Goal: Information Seeking & Learning: Learn about a topic

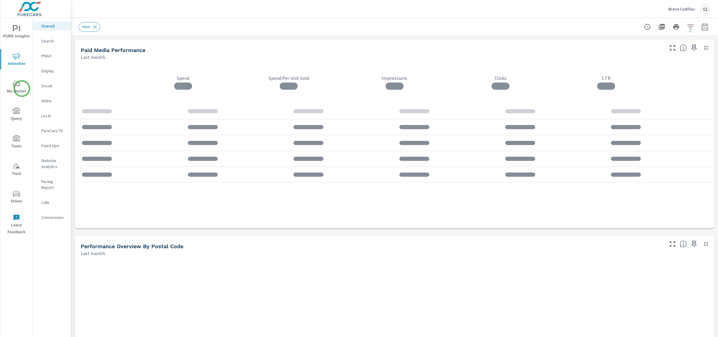
click at [19, 88] on span "My Market" at bounding box center [16, 87] width 29 height 15
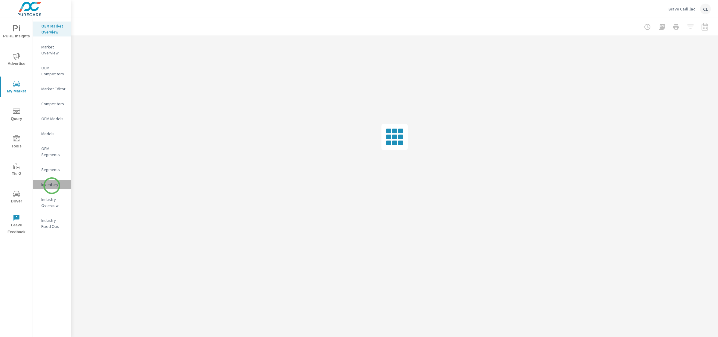
click at [52, 186] on p "Inventory" at bounding box center [53, 184] width 25 height 6
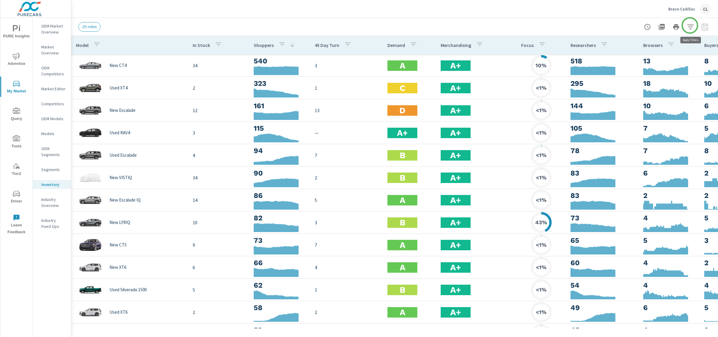
click at [690, 25] on icon "button" at bounding box center [690, 26] width 7 height 7
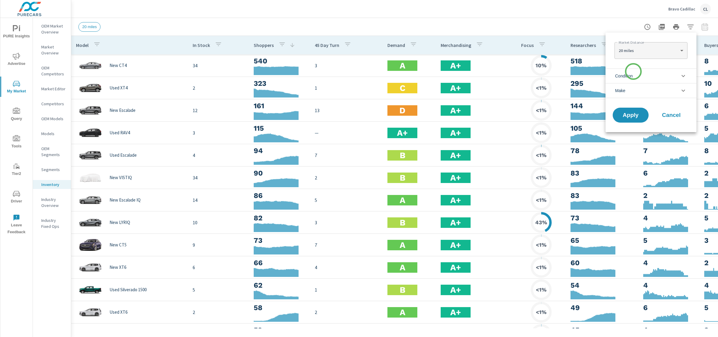
click at [632, 72] on span "Condition" at bounding box center [624, 76] width 18 height 14
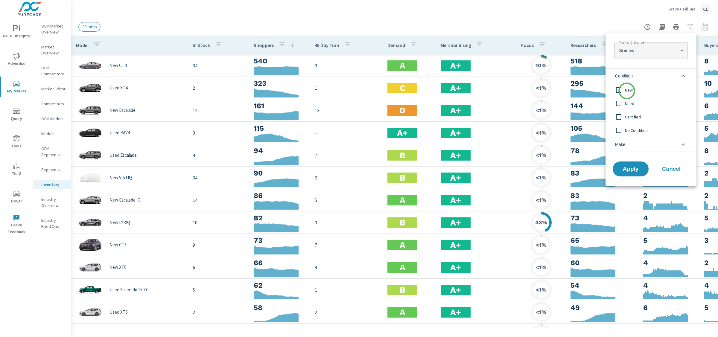
click at [626, 91] on span "New" at bounding box center [657, 89] width 65 height 7
click at [634, 144] on li "Make" at bounding box center [650, 144] width 91 height 15
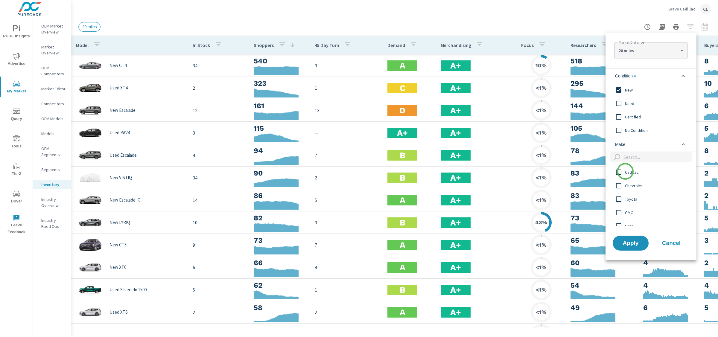
click at [625, 172] on span "Cadillac" at bounding box center [657, 172] width 65 height 7
click at [635, 242] on span "Apply" at bounding box center [630, 243] width 25 height 6
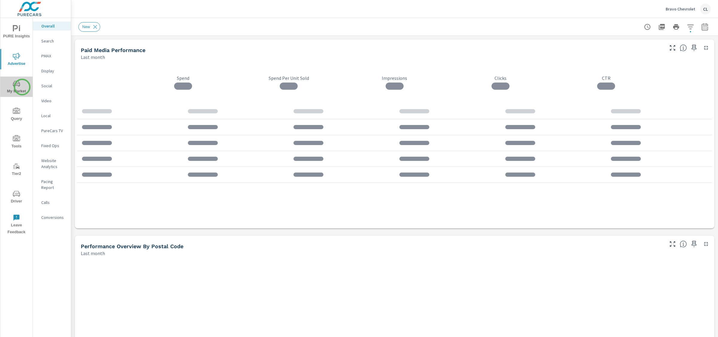
click at [22, 87] on span "My Market" at bounding box center [16, 87] width 29 height 15
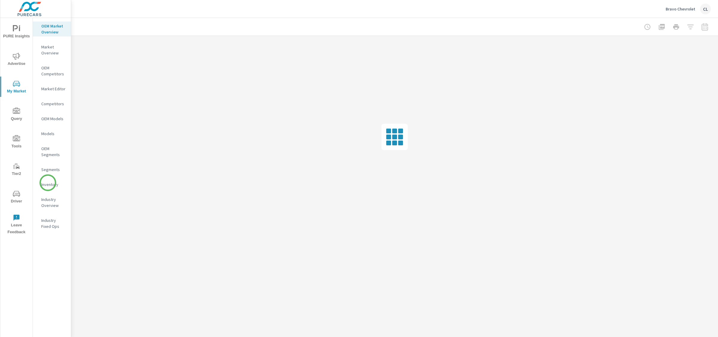
click at [48, 183] on p "Inventory" at bounding box center [53, 184] width 25 height 6
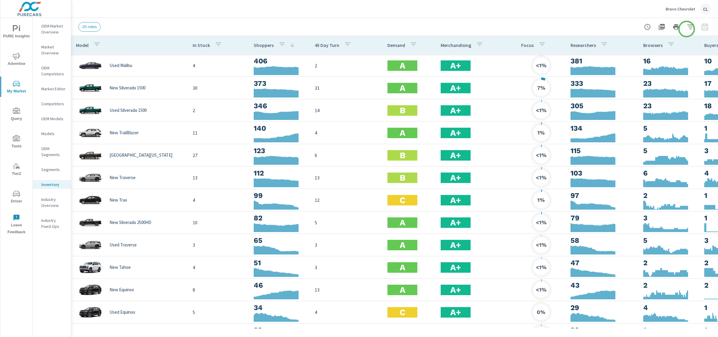
click at [689, 26] on icon "button" at bounding box center [690, 26] width 7 height 7
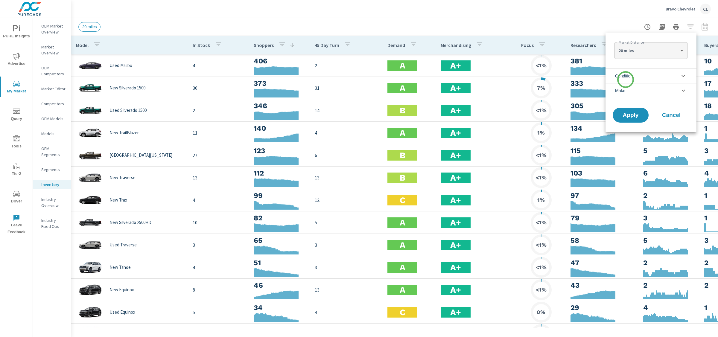
click at [625, 80] on span "Condition" at bounding box center [624, 76] width 18 height 14
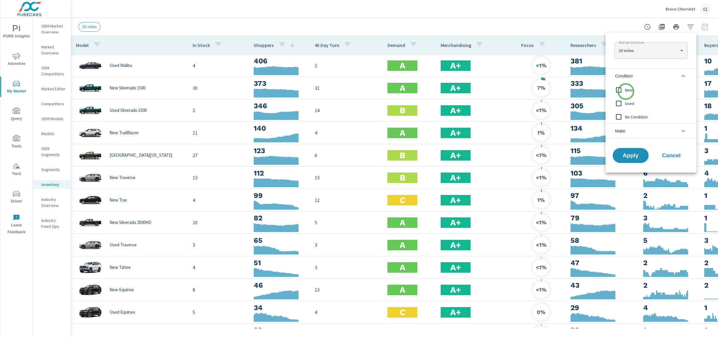
click at [626, 92] on span "New" at bounding box center [657, 89] width 65 height 7
click at [627, 130] on li "Make" at bounding box center [650, 130] width 91 height 15
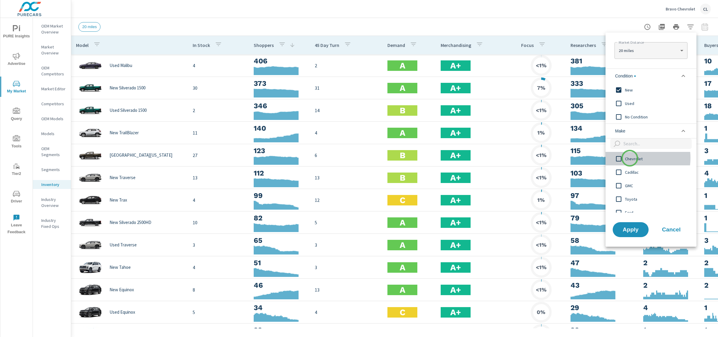
click at [630, 158] on span "Chevrolet" at bounding box center [657, 158] width 65 height 7
click at [638, 231] on span "Apply" at bounding box center [630, 230] width 25 height 6
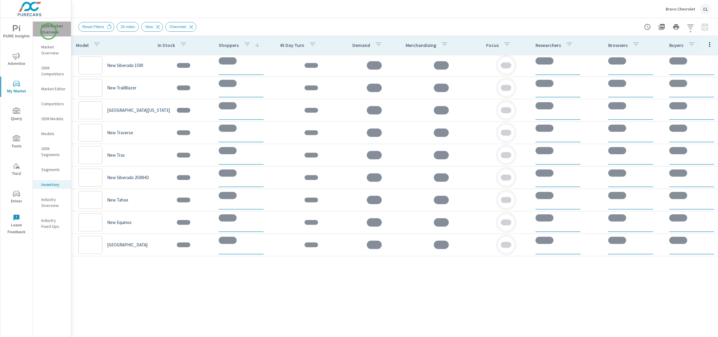
click at [48, 31] on p "OEM Market Overview" at bounding box center [53, 29] width 25 height 12
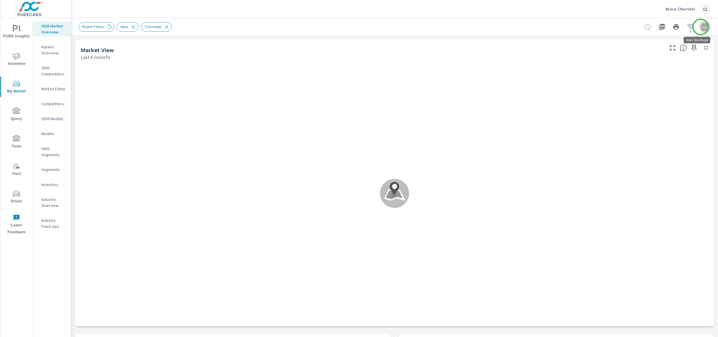
click at [702, 27] on icon "button" at bounding box center [704, 28] width 4 height 2
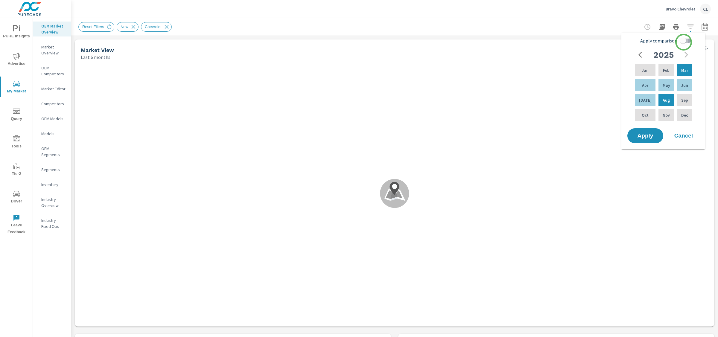
click at [683, 42] on input "Apply comparison" at bounding box center [683, 40] width 34 height 11
checkbox input "true"
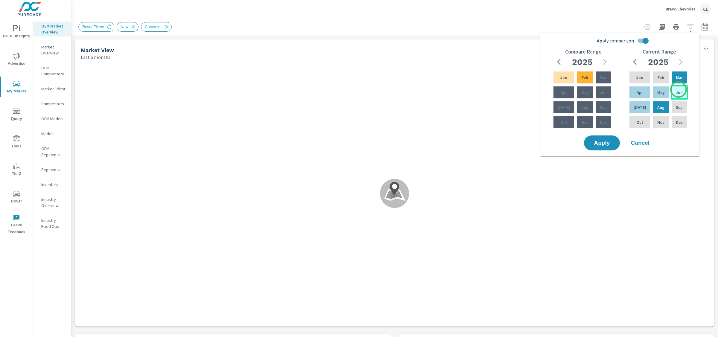
click at [678, 89] on p "Jun" at bounding box center [678, 92] width 7 height 6
click at [658, 107] on p "Aug" at bounding box center [660, 107] width 7 height 6
click at [597, 80] on div "Mar" at bounding box center [602, 77] width 17 height 14
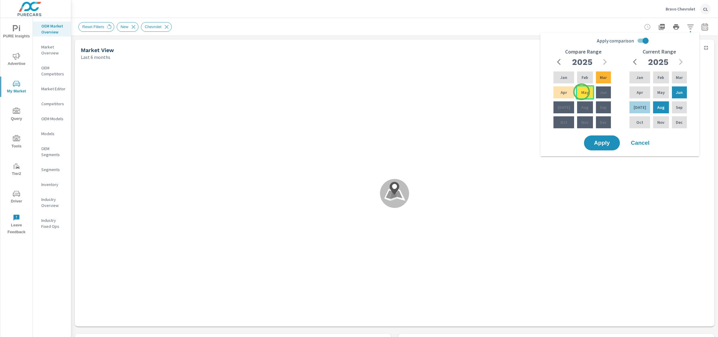
click at [581, 92] on p "May" at bounding box center [584, 92] width 7 height 6
click at [599, 144] on span "Apply" at bounding box center [601, 143] width 25 height 6
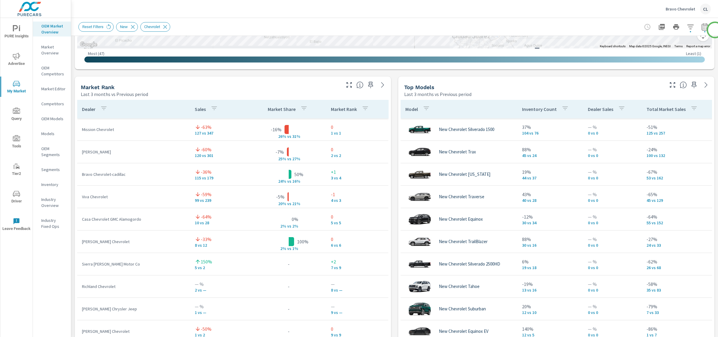
scroll to position [348, 0]
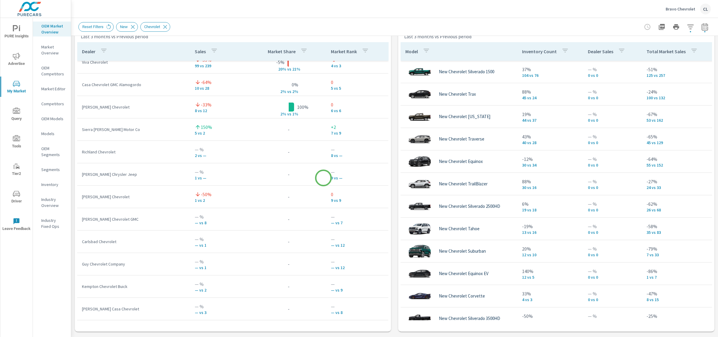
scroll to position [26, 0]
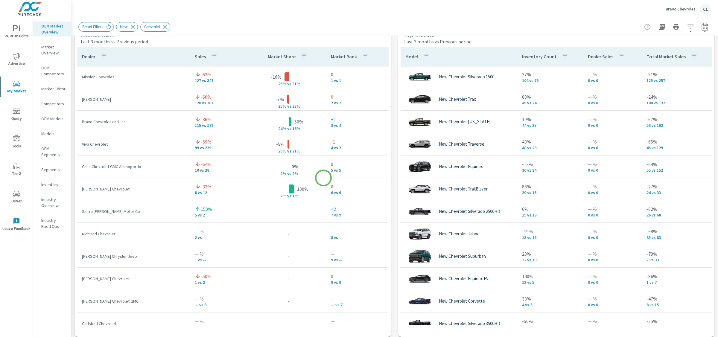
scroll to position [398, 0]
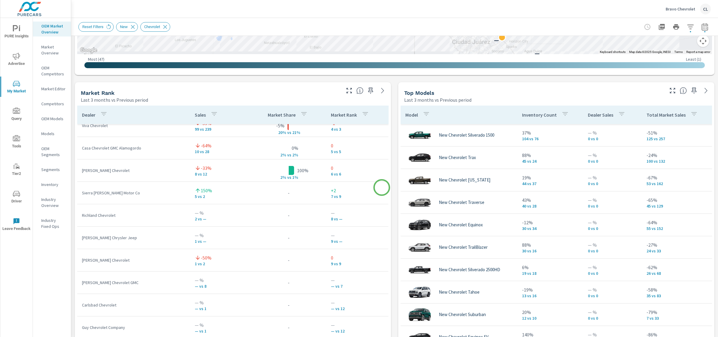
scroll to position [32, 0]
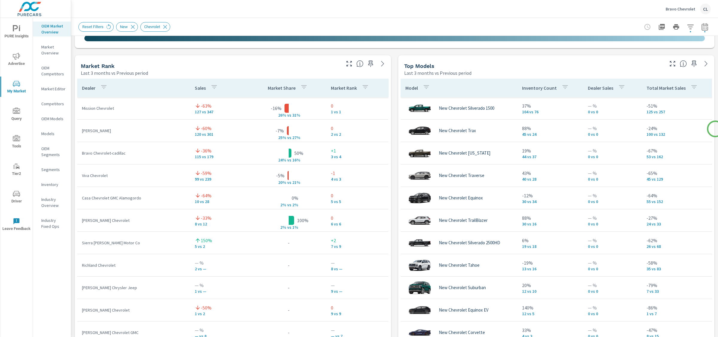
scroll to position [373, 0]
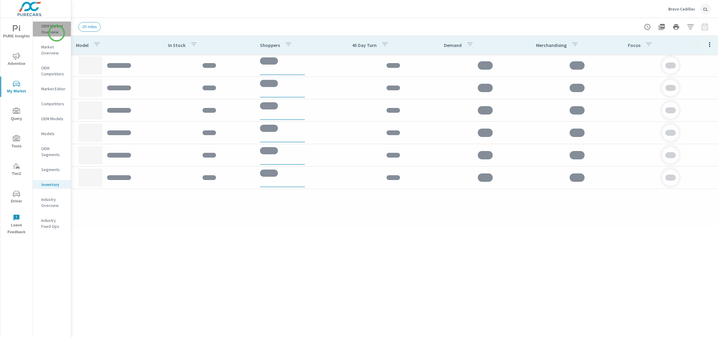
click at [57, 33] on p "OEM Market Overview" at bounding box center [53, 29] width 25 height 12
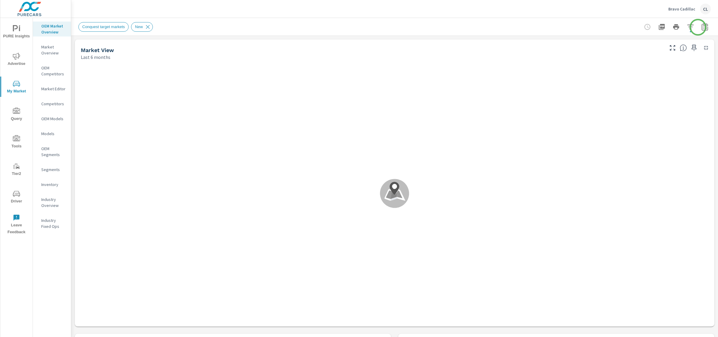
click at [702, 27] on icon "button" at bounding box center [704, 28] width 4 height 2
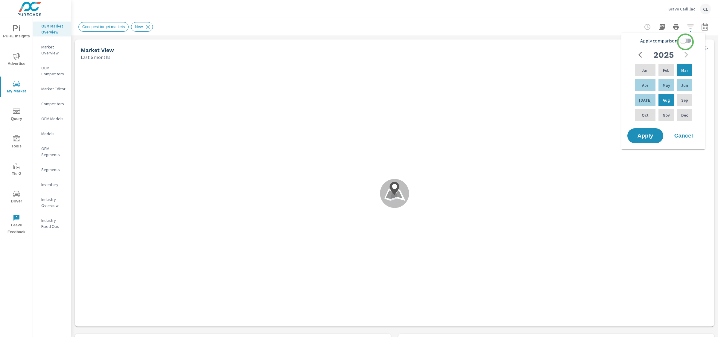
click at [685, 42] on input "Apply comparison" at bounding box center [683, 40] width 34 height 11
checkbox input "true"
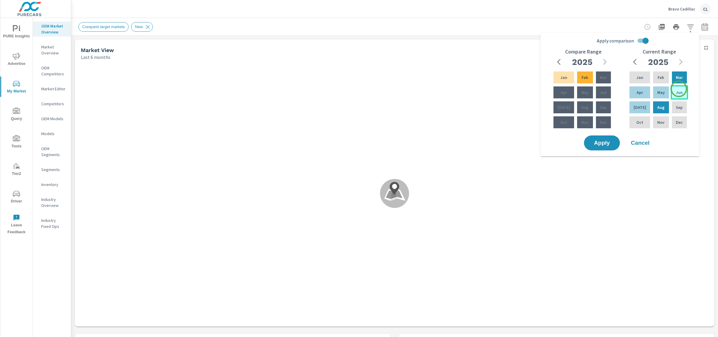
click at [678, 89] on div "Jun" at bounding box center [678, 92] width 17 height 14
click at [659, 108] on p "Aug" at bounding box center [660, 107] width 7 height 6
drag, startPoint x: 605, startPoint y: 80, endPoint x: 598, endPoint y: 85, distance: 8.5
click at [605, 80] on p "Mar" at bounding box center [603, 77] width 7 height 6
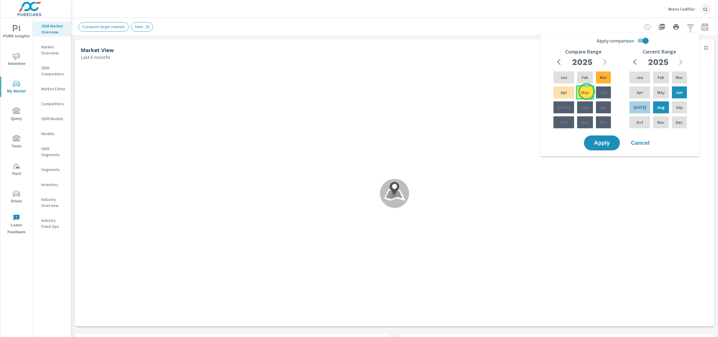
click at [585, 92] on div "May" at bounding box center [585, 92] width 18 height 14
click at [600, 144] on span "Apply" at bounding box center [601, 143] width 25 height 6
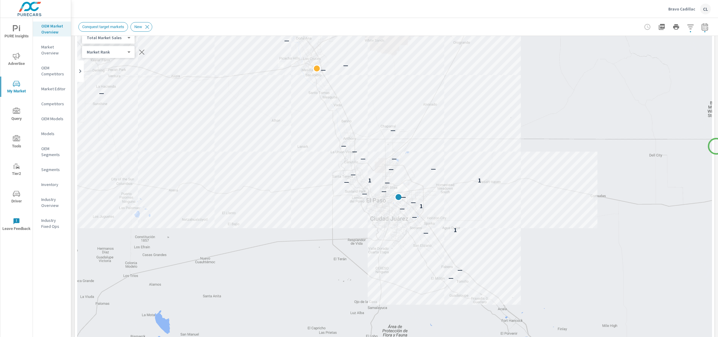
scroll to position [56, 0]
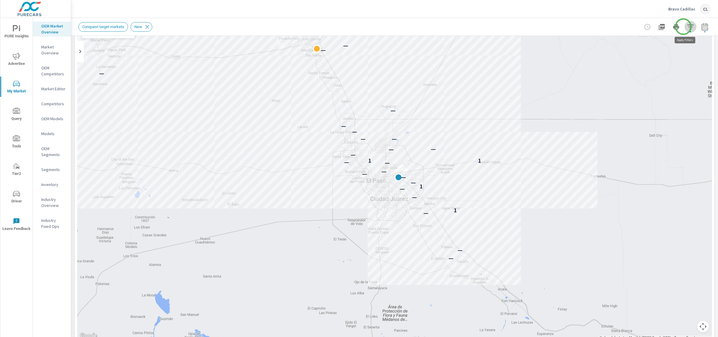
click at [687, 27] on icon "button" at bounding box center [690, 27] width 6 height 4
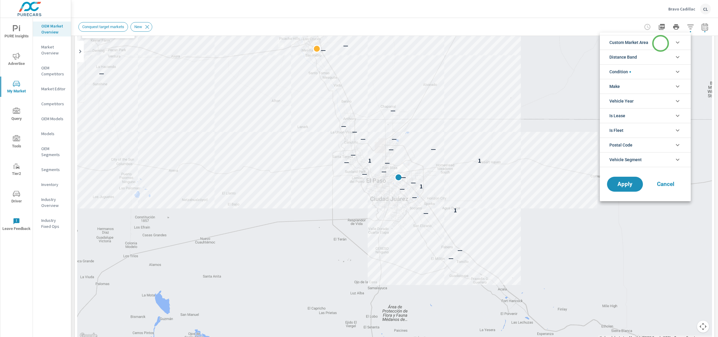
click at [660, 44] on li "Custom Market Area" at bounding box center [645, 42] width 91 height 15
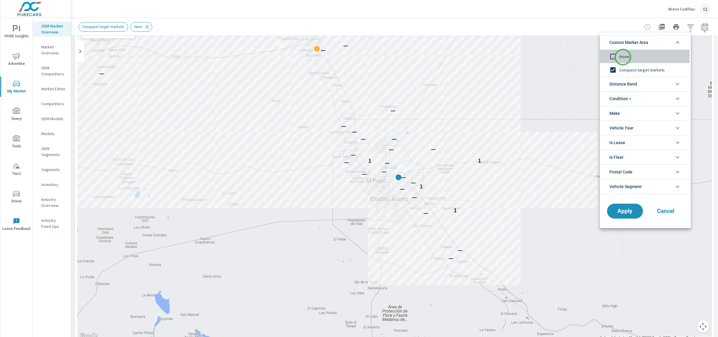
click at [623, 57] on span "(none)" at bounding box center [651, 56] width 65 height 7
click at [625, 82] on span "Distance Band" at bounding box center [623, 84] width 28 height 14
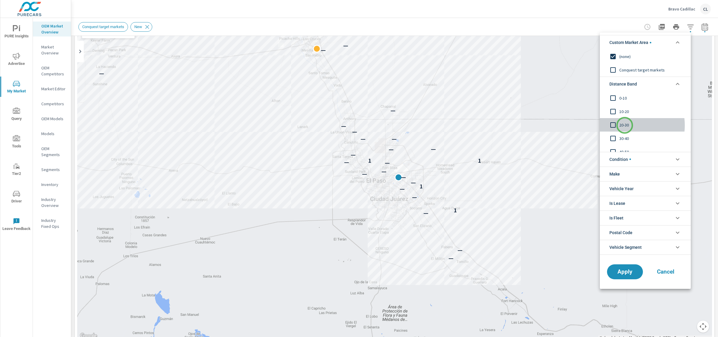
click at [624, 125] on span "20-30" at bounding box center [651, 124] width 65 height 7
click at [623, 114] on span "10-20" at bounding box center [651, 111] width 65 height 7
click at [619, 97] on span "0-10" at bounding box center [651, 97] width 65 height 7
click at [621, 270] on span "Apply" at bounding box center [624, 272] width 25 height 6
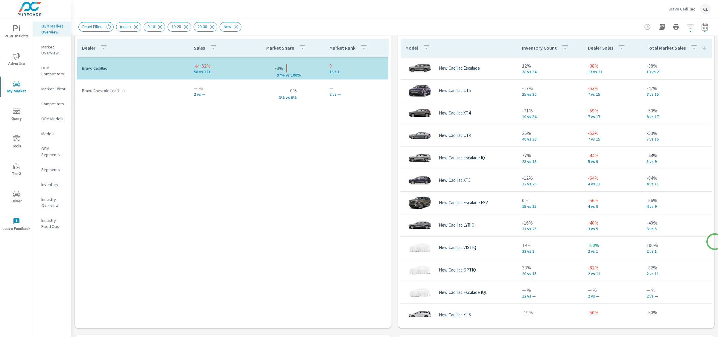
scroll to position [401, 0]
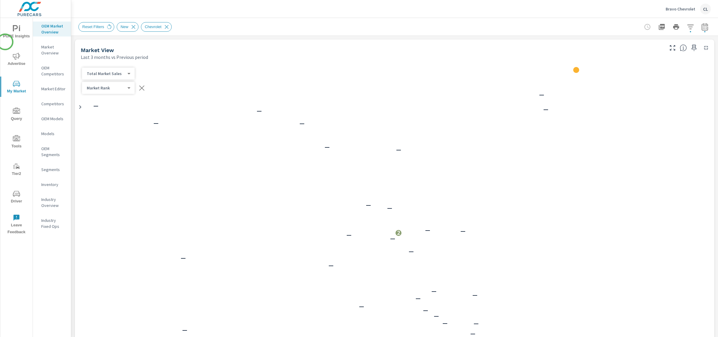
scroll to position [67, 0]
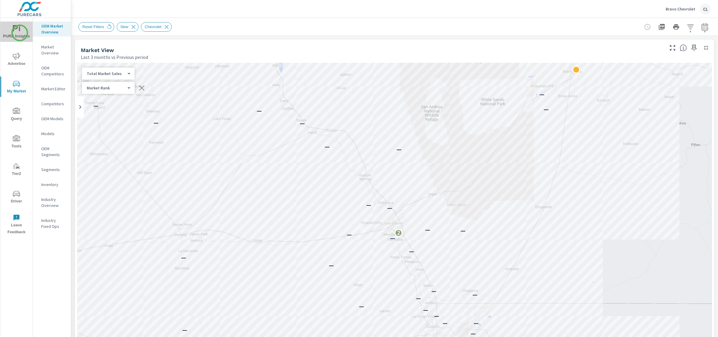
click at [20, 33] on span "PURE Insights" at bounding box center [16, 32] width 29 height 15
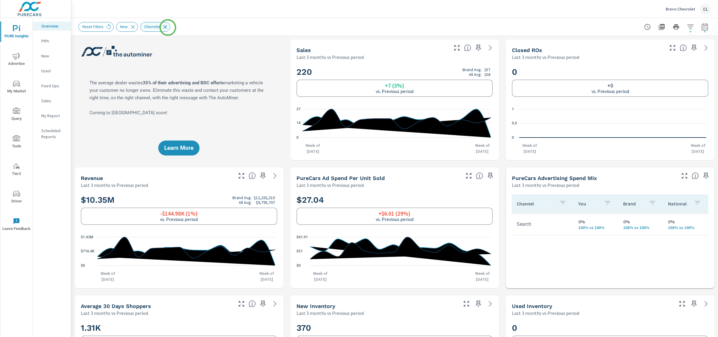
click at [167, 28] on icon at bounding box center [165, 27] width 4 height 4
click at [134, 27] on div "Reset Filters New Chevrolet" at bounding box center [126, 27] width 97 height 10
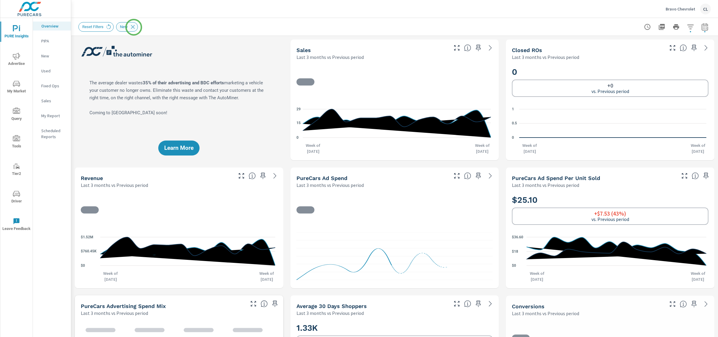
click at [134, 27] on icon at bounding box center [133, 27] width 4 height 4
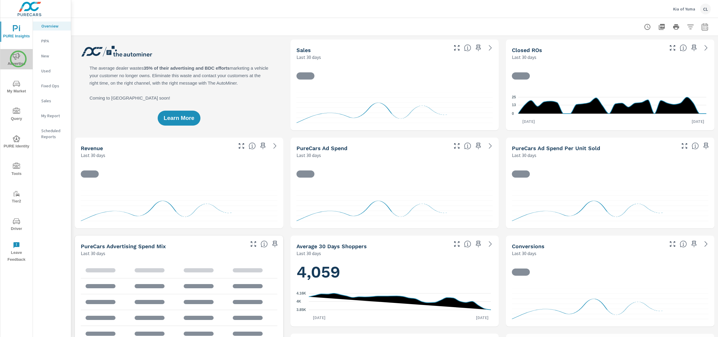
click at [18, 59] on icon "nav menu" at bounding box center [16, 56] width 7 height 7
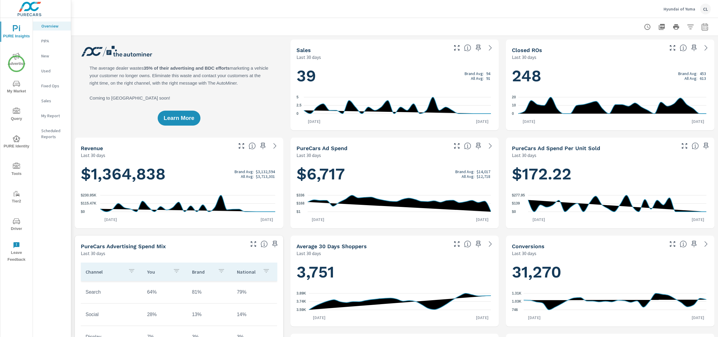
click at [16, 64] on span "Advertise" at bounding box center [16, 60] width 29 height 15
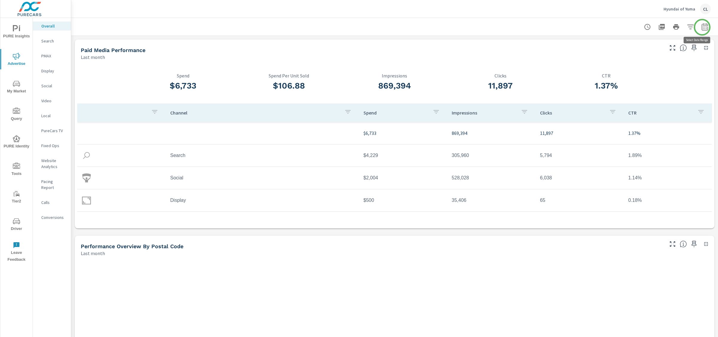
click at [701, 28] on icon "button" at bounding box center [704, 26] width 7 height 7
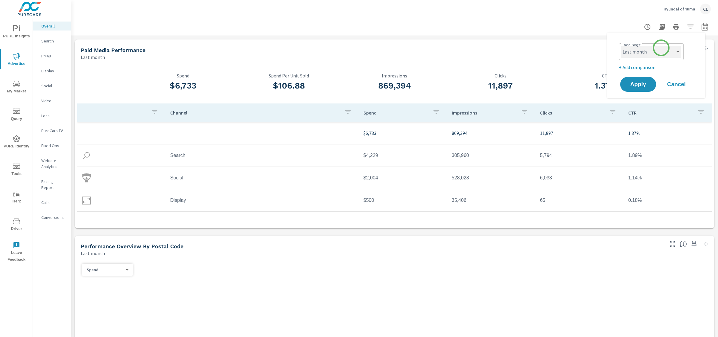
click at [649, 50] on select "Custom Yesterday Last week Last 7 days Last 14 days Last 30 days Last 45 days L…" at bounding box center [651, 52] width 60 height 12
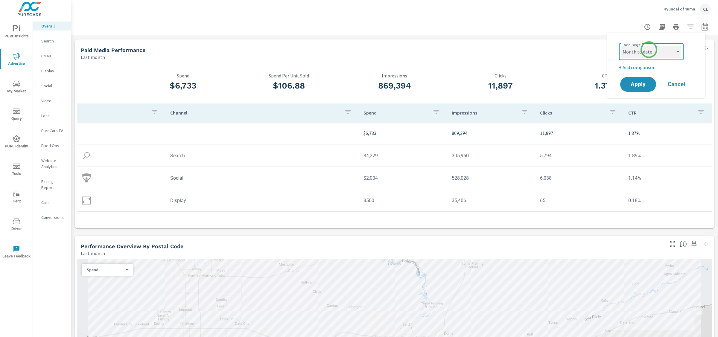
click at [621, 46] on select "Custom Yesterday Last week Last 7 days Last 14 days Last 30 days Last 45 days L…" at bounding box center [651, 52] width 60 height 12
select select "Month to date"
click at [639, 64] on p "+ Add comparison" at bounding box center [657, 67] width 77 height 7
select select "Previous period"
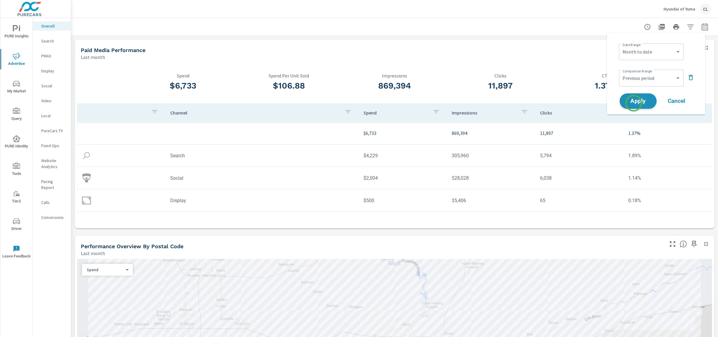
click at [633, 103] on span "Apply" at bounding box center [638, 101] width 25 height 6
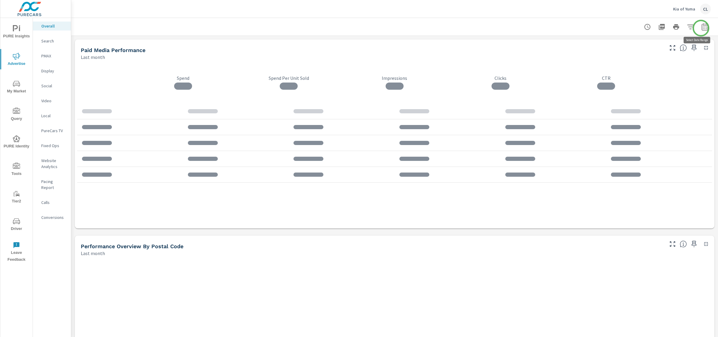
click at [701, 28] on icon "button" at bounding box center [704, 26] width 7 height 7
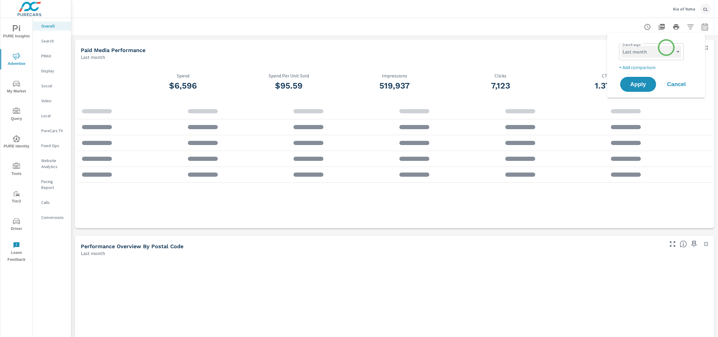
click at [665, 49] on select "Custom Yesterday Last week Last 7 days Last 14 days Last 30 days Last 45 days L…" at bounding box center [651, 52] width 60 height 12
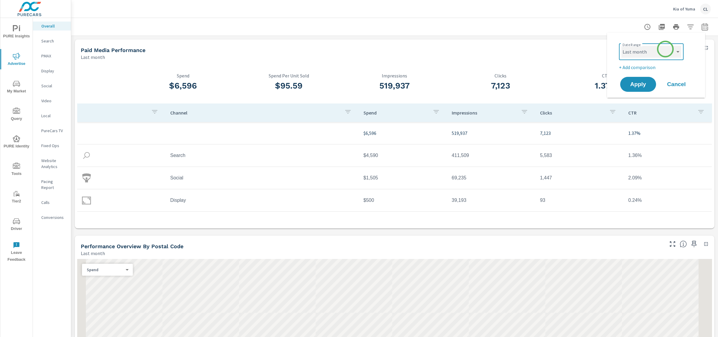
click at [621, 46] on select "Custom Yesterday Last week Last 7 days Last 14 days Last 30 days Last 45 days L…" at bounding box center [651, 52] width 60 height 12
select select "Month to date"
click at [640, 69] on p "+ Add comparison" at bounding box center [657, 67] width 77 height 7
select select "Previous period"
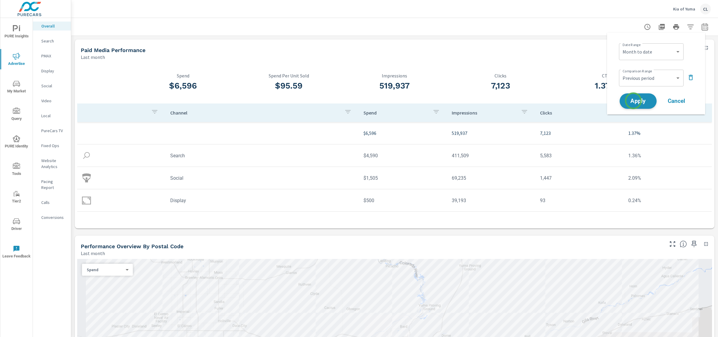
click at [633, 101] on span "Apply" at bounding box center [638, 101] width 25 height 6
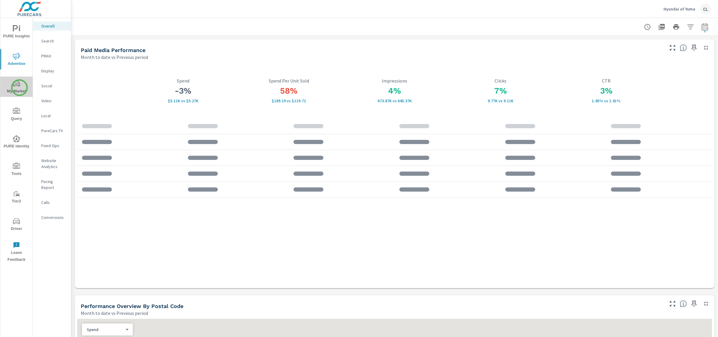
click at [19, 88] on span "My Market" at bounding box center [16, 87] width 29 height 15
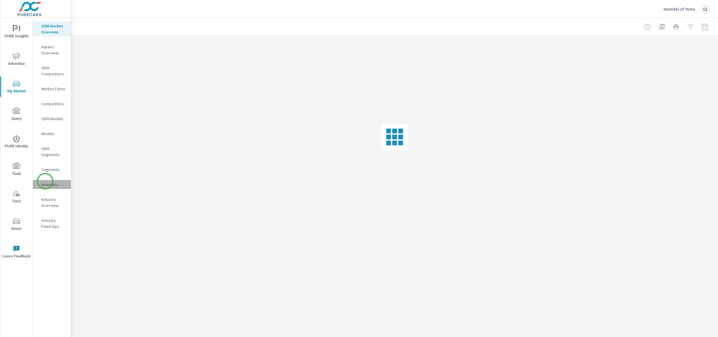
click at [45, 181] on p "Inventory" at bounding box center [53, 184] width 25 height 6
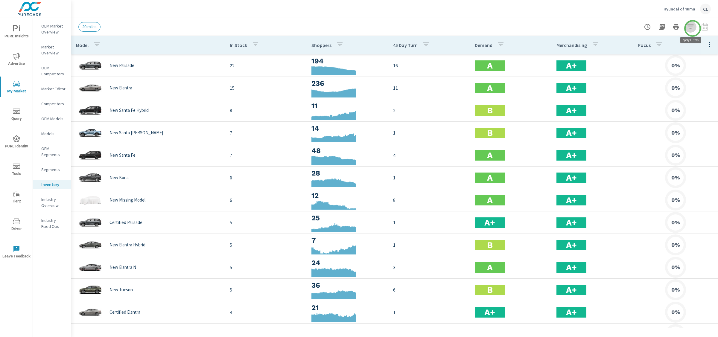
click at [692, 28] on icon "button" at bounding box center [690, 26] width 7 height 7
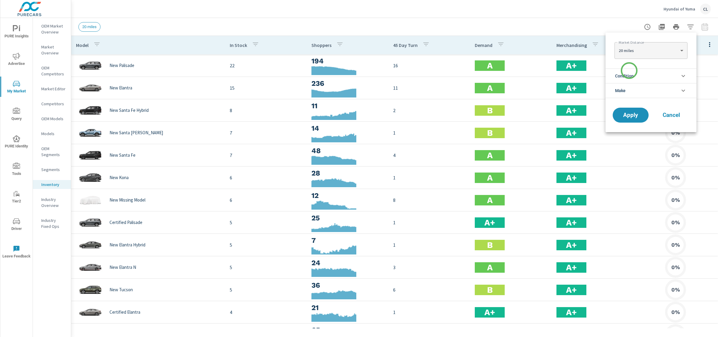
click at [629, 71] on span "Condition" at bounding box center [624, 76] width 19 height 14
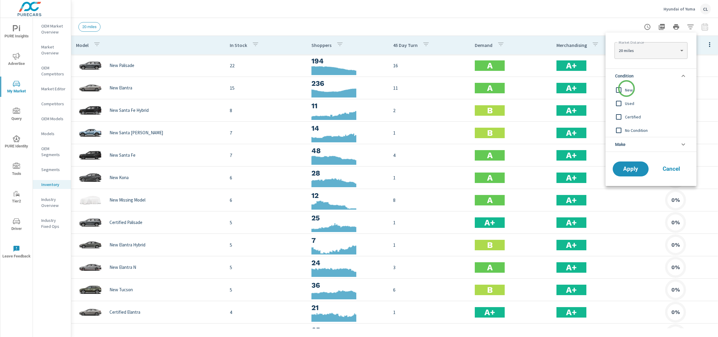
click at [626, 90] on span "New" at bounding box center [657, 89] width 65 height 7
click at [629, 150] on li "Make" at bounding box center [650, 144] width 91 height 15
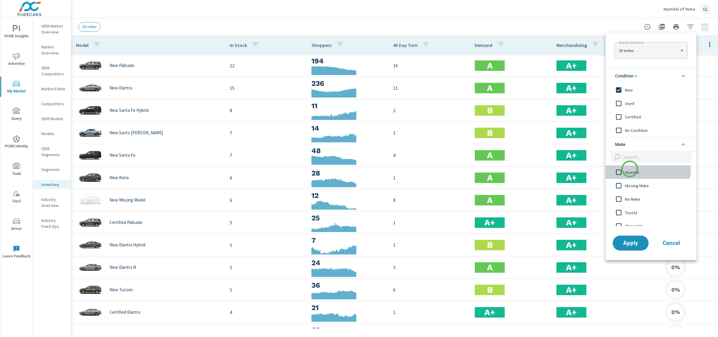
click at [629, 169] on span "Hyundai" at bounding box center [657, 172] width 65 height 7
click at [633, 250] on button "Apply" at bounding box center [630, 243] width 37 height 16
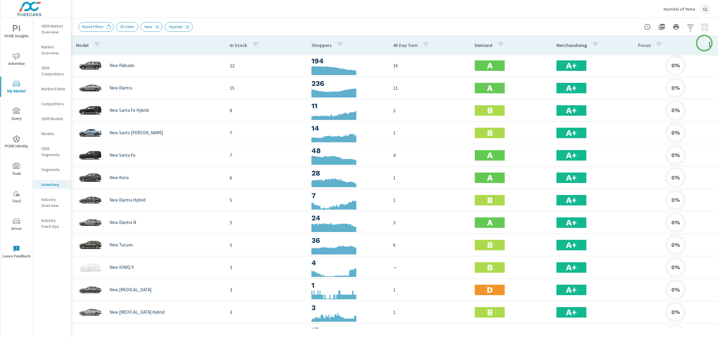
click at [706, 43] on icon "button" at bounding box center [709, 44] width 7 height 7
click at [688, 81] on span "Audience" at bounding box center [690, 80] width 38 height 6
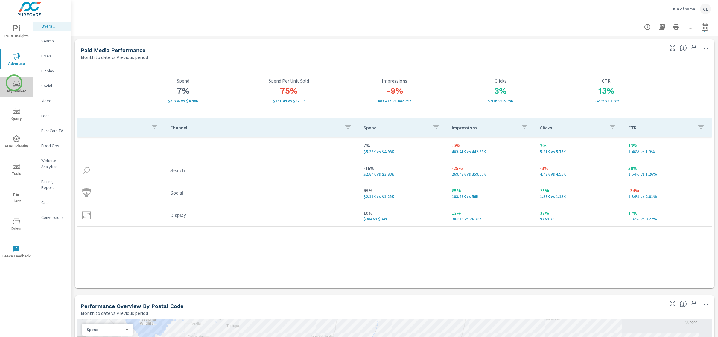
click at [14, 83] on icon "nav menu" at bounding box center [16, 84] width 7 height 6
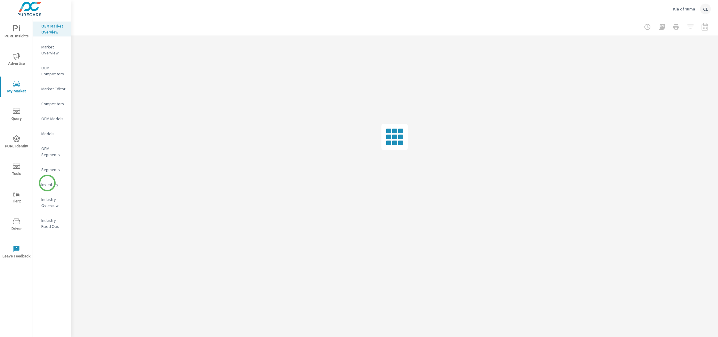
click at [48, 184] on p "Inventory" at bounding box center [53, 184] width 25 height 6
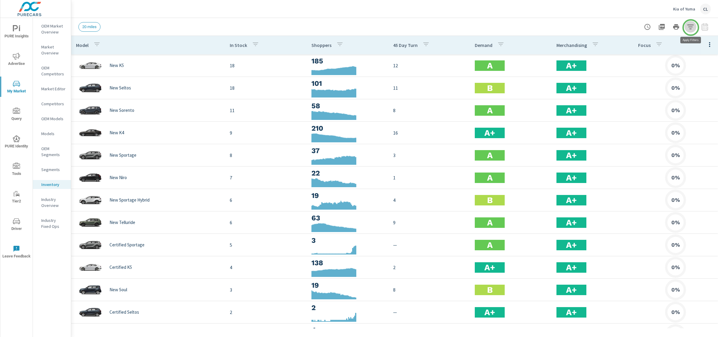
click at [690, 28] on icon "button" at bounding box center [690, 26] width 7 height 7
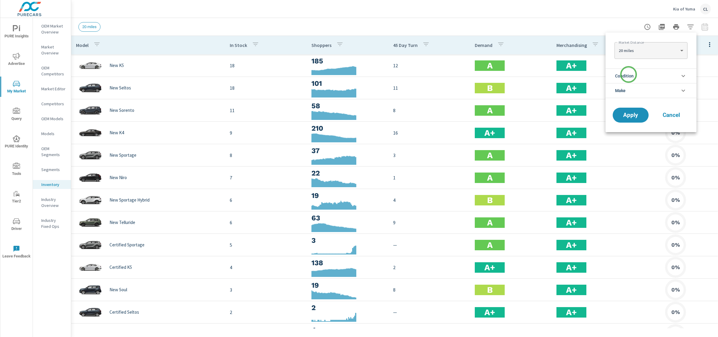
click at [628, 74] on span "Condition" at bounding box center [624, 76] width 19 height 14
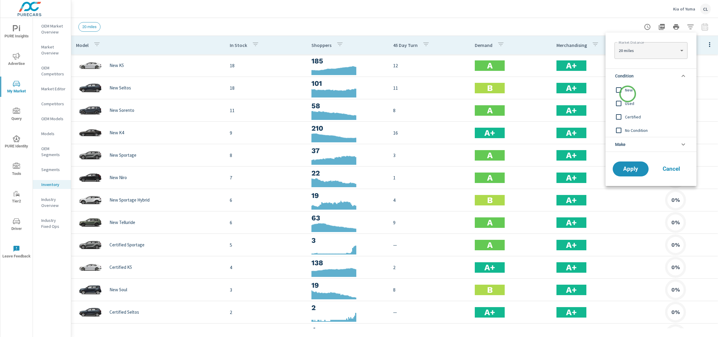
click at [627, 94] on div "New" at bounding box center [650, 89] width 90 height 13
click at [635, 145] on li "Make" at bounding box center [650, 144] width 91 height 15
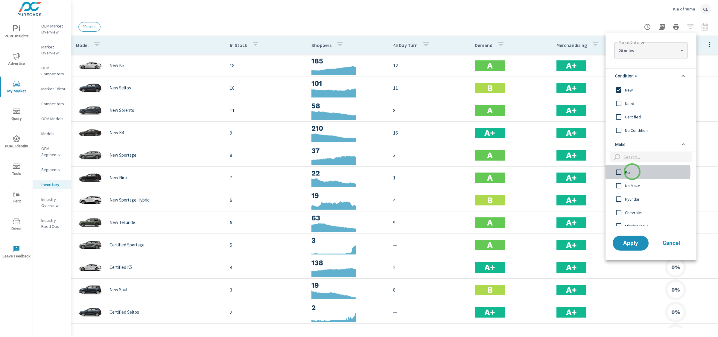
click at [632, 172] on span "Kia" at bounding box center [657, 172] width 65 height 7
click at [632, 243] on span "Apply" at bounding box center [630, 243] width 25 height 6
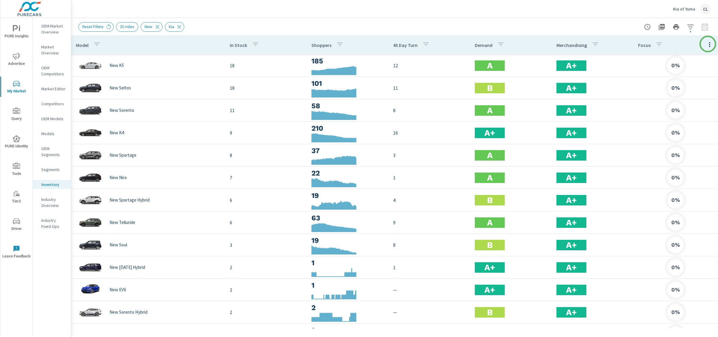
click at [707, 44] on button "button" at bounding box center [709, 44] width 12 height 12
click at [691, 78] on span "Audience" at bounding box center [690, 80] width 38 height 6
